Goal: Task Accomplishment & Management: Manage account settings

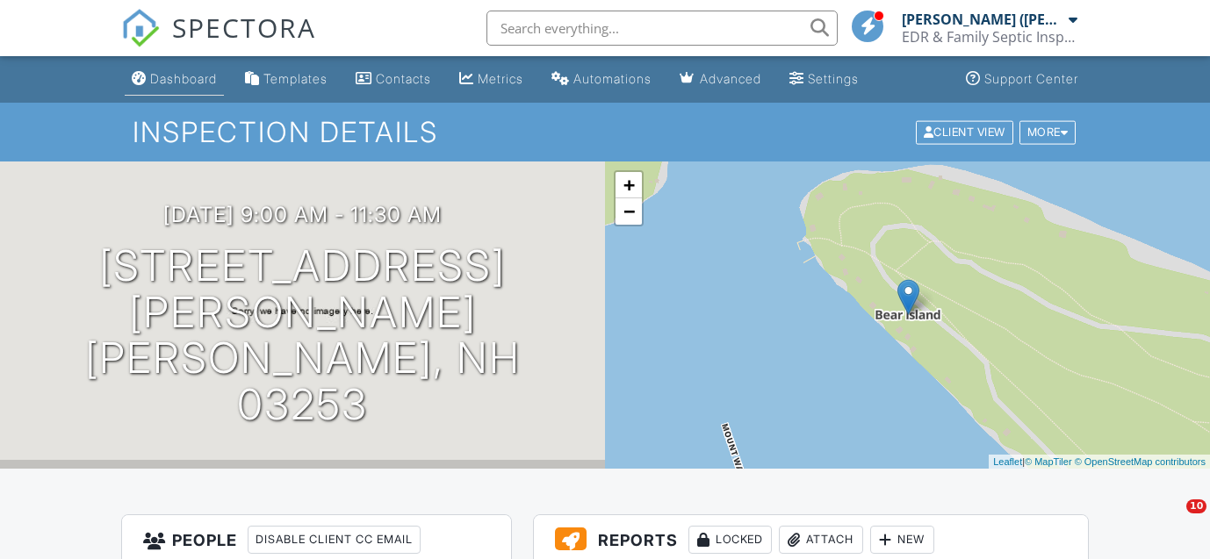
drag, startPoint x: 0, startPoint y: 0, endPoint x: 163, endPoint y: 77, distance: 180.7
click at [163, 77] on div "Dashboard" at bounding box center [183, 78] width 67 height 15
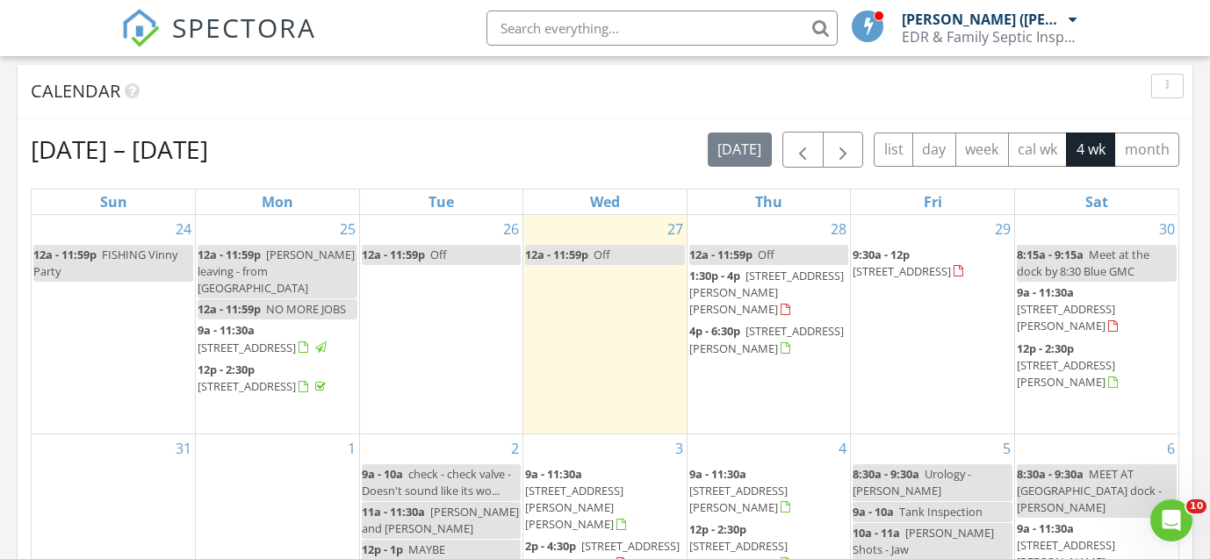
scroll to position [706, 0]
click at [765, 292] on span "43 Lower Beech Hill Rd, Campton 03223" at bounding box center [766, 294] width 155 height 49
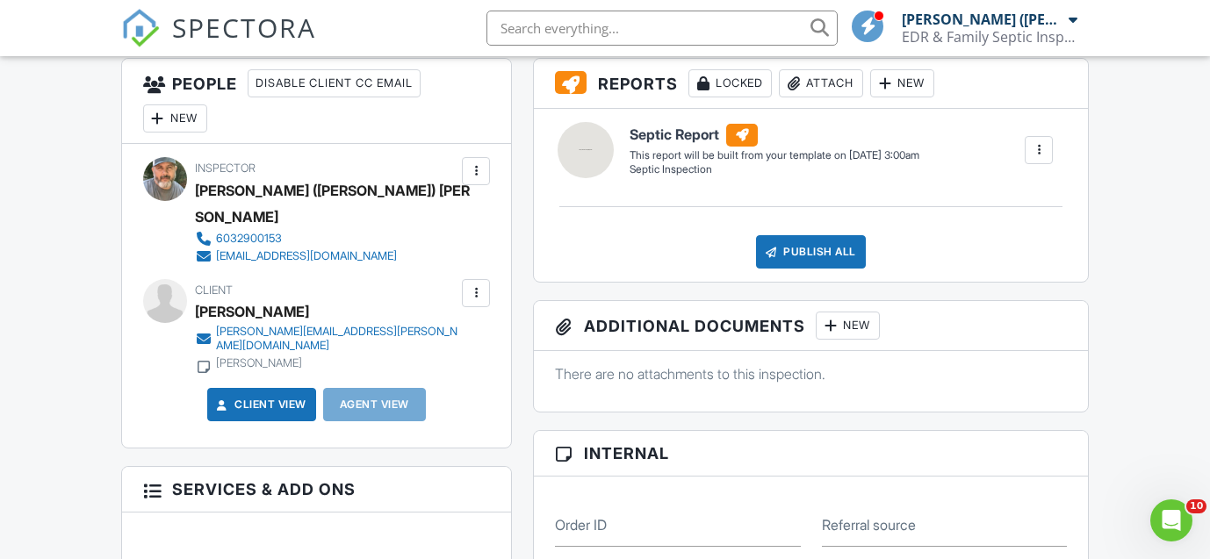
click at [481, 285] on div at bounding box center [476, 294] width 18 height 18
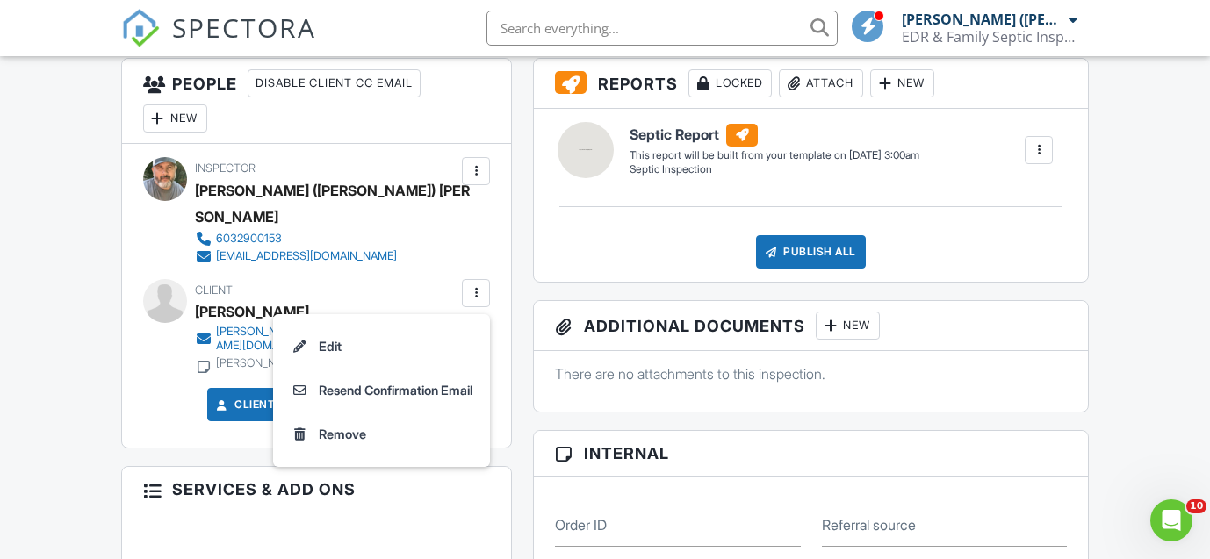
click at [399, 325] on li "Edit" at bounding box center [382, 347] width 196 height 44
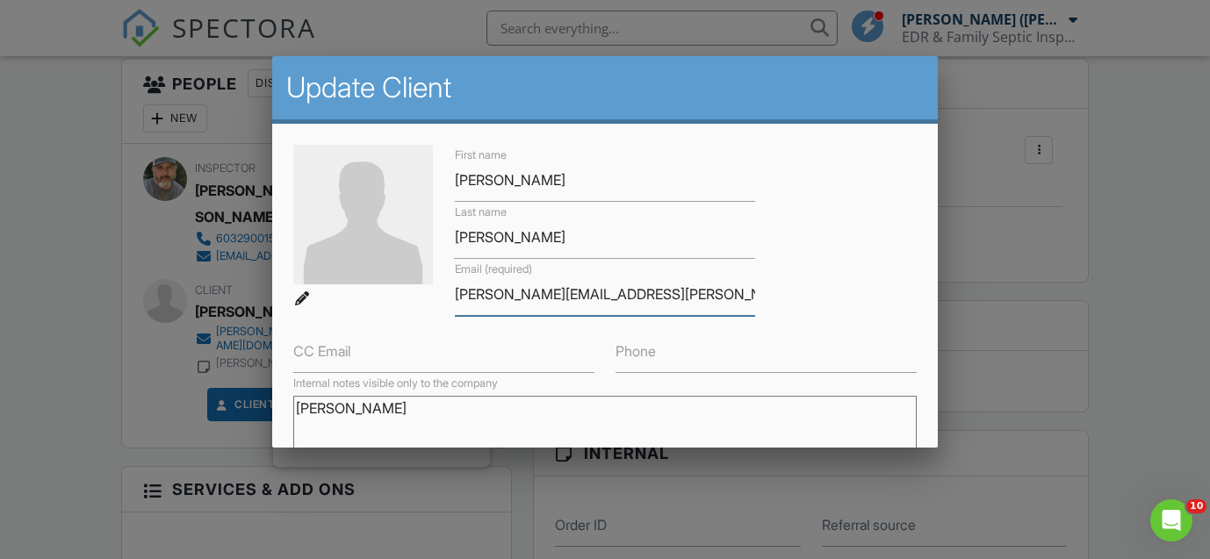
drag, startPoint x: 636, startPoint y: 295, endPoint x: 409, endPoint y: 277, distance: 227.4
click at [409, 277] on div "First name Jaclyn Last name Kaehler Email (required) jackie.kaehler@gmail.com C…" at bounding box center [605, 259] width 645 height 228
paste input "[PERSON_NAME][EMAIL_ADDRESS][PERSON_NAME][DOMAIN_NAME]"
type input "[PERSON_NAME][EMAIL_ADDRESS][PERSON_NAME][DOMAIN_NAME]"
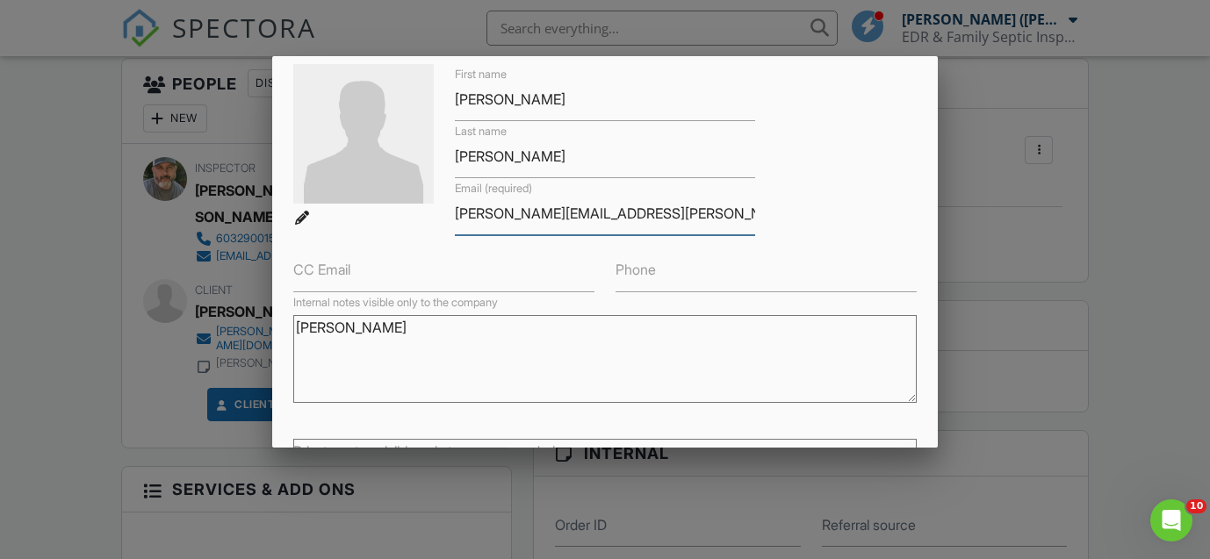
scroll to position [241, 0]
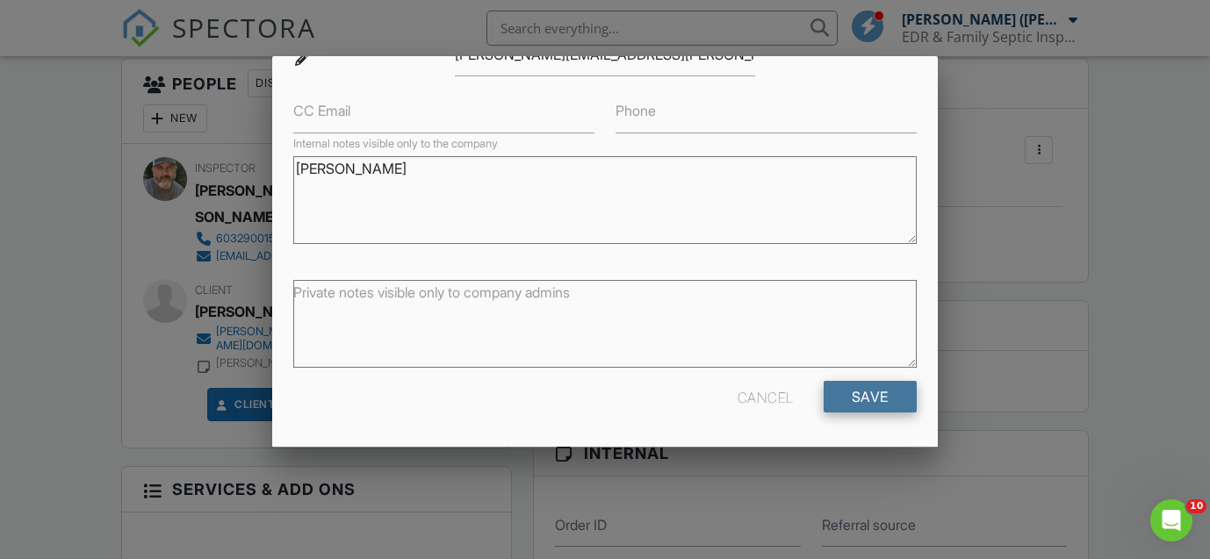
click at [877, 393] on input "Save" at bounding box center [870, 397] width 93 height 32
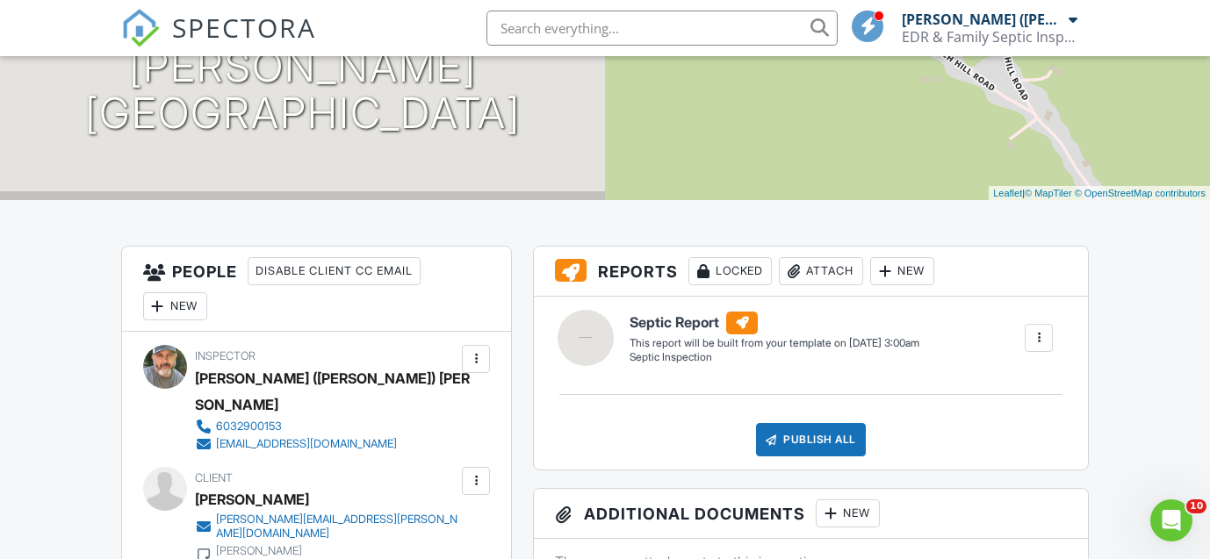
scroll to position [256, 0]
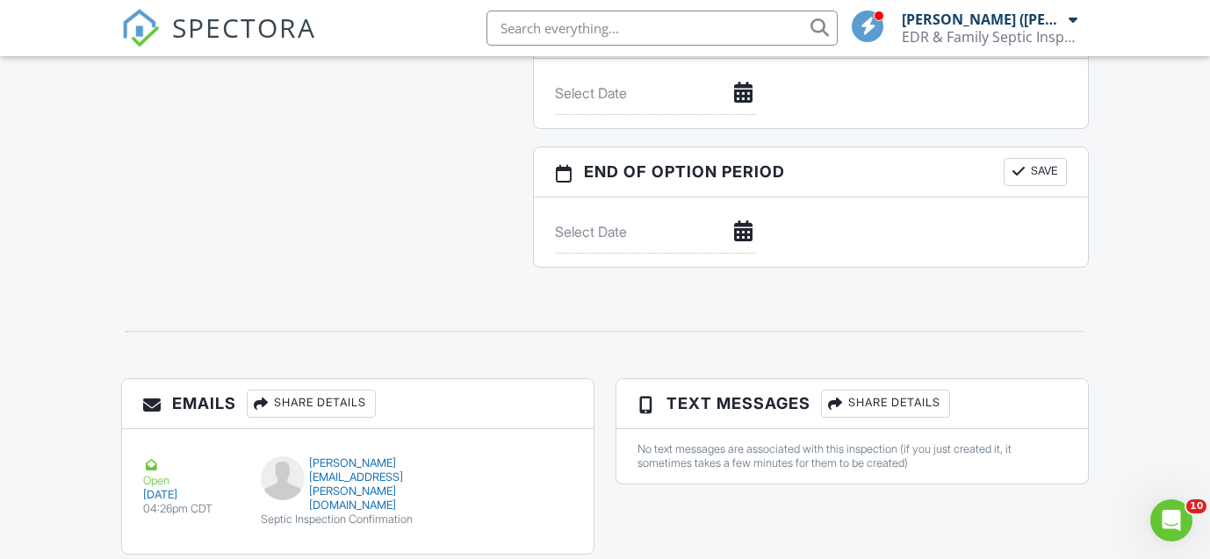
scroll to position [1710, 0]
